Goal: Find specific page/section: Find specific page/section

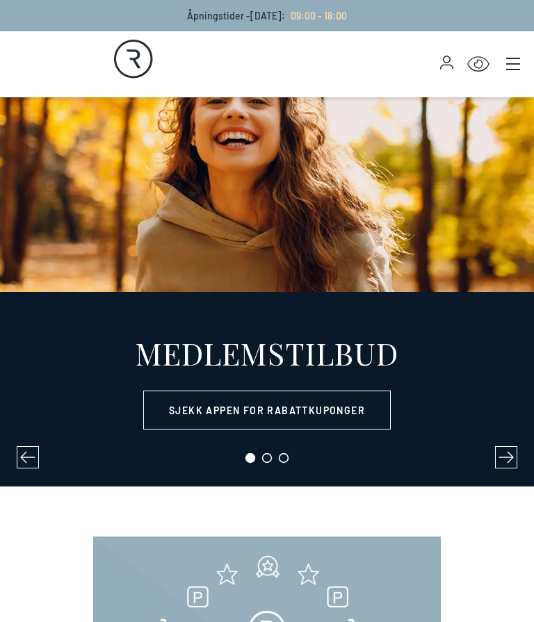
select select "NO"
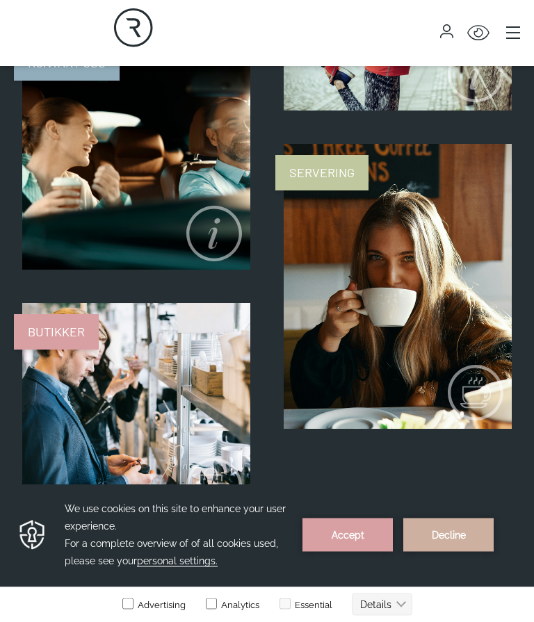
scroll to position [1236, 0]
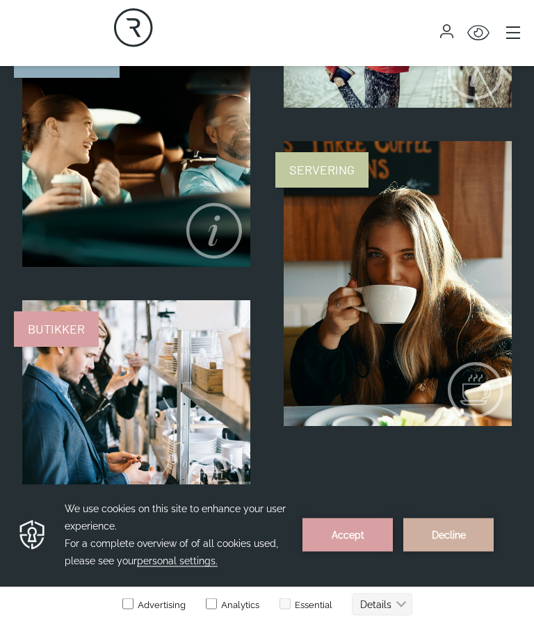
click at [359, 537] on button "Accept" at bounding box center [347, 534] width 90 height 33
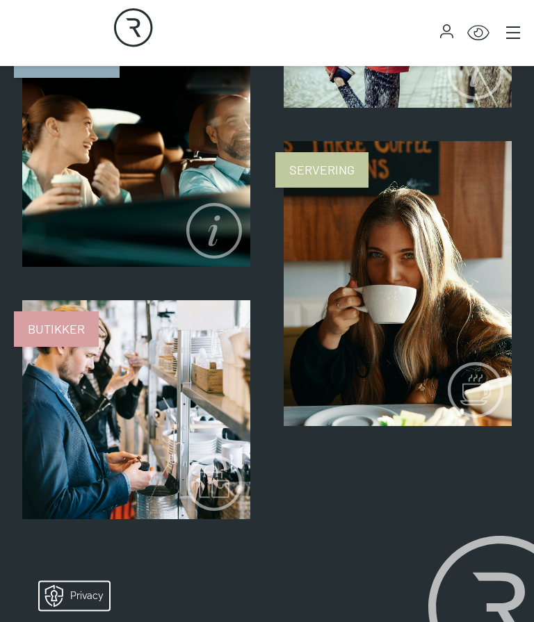
scroll to position [1236, 0]
click at [335, 175] on span "Servering" at bounding box center [321, 169] width 93 height 35
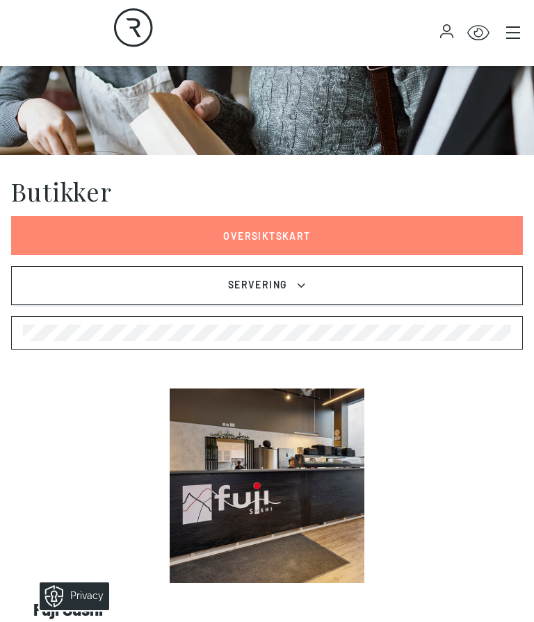
scroll to position [298, 0]
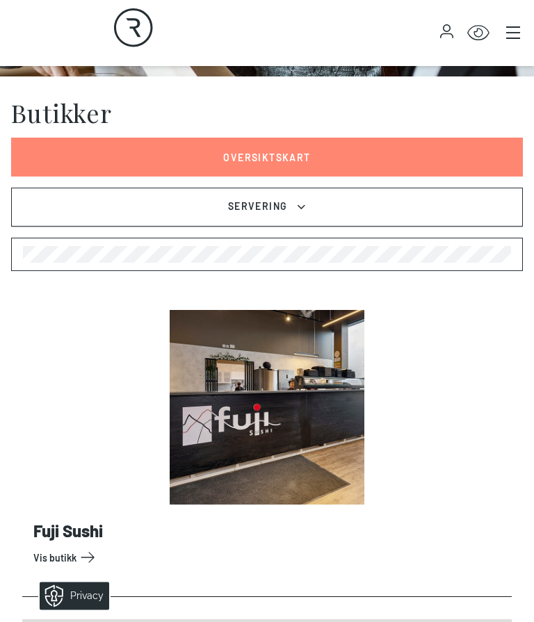
click at [305, 217] on button "Servering" at bounding box center [267, 207] width 512 height 39
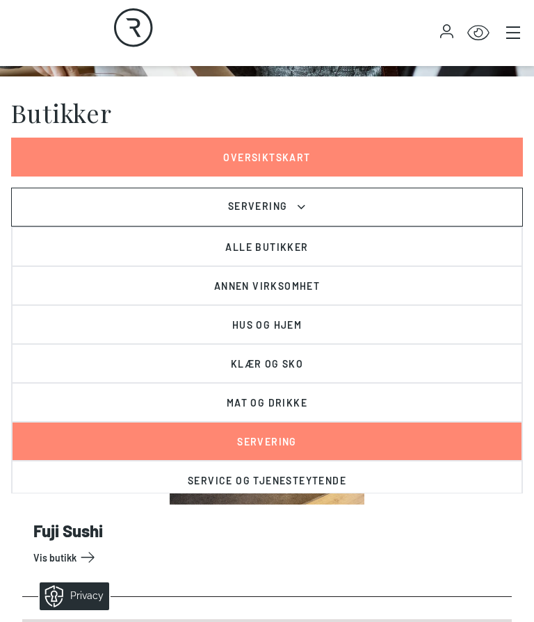
click at [293, 407] on button "Mat og drikke" at bounding box center [267, 402] width 510 height 39
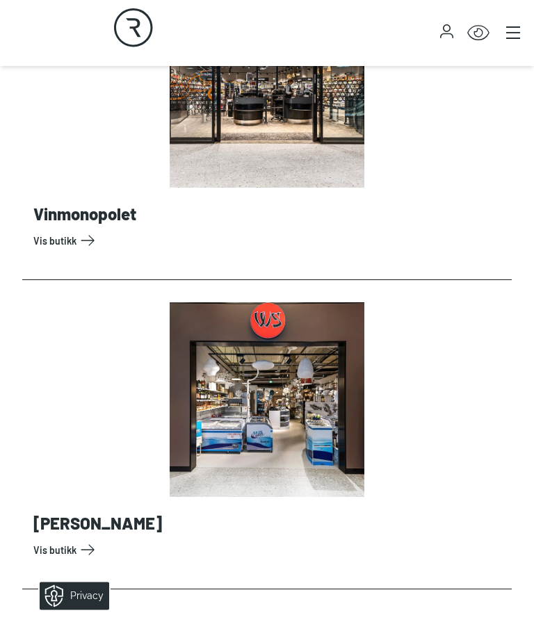
scroll to position [1854, 0]
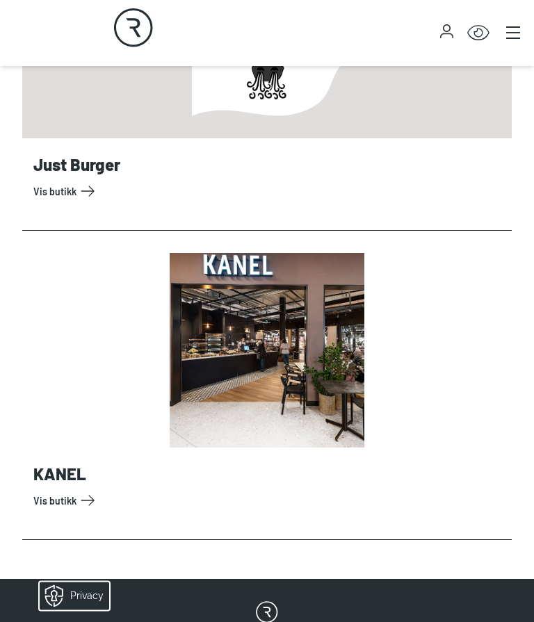
scroll to position [1284, 0]
click at [78, 505] on link "Vis butikk" at bounding box center [269, 500] width 473 height 22
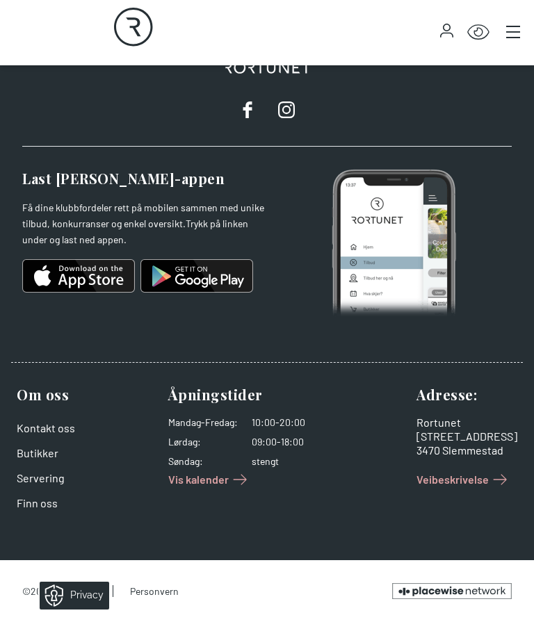
scroll to position [641, 0]
